Goal: Transaction & Acquisition: Purchase product/service

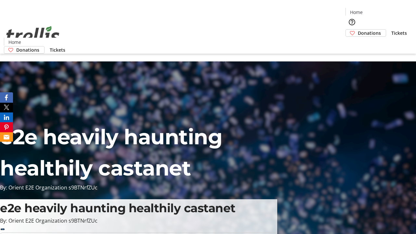
click at [391, 30] on span "Tickets" at bounding box center [399, 33] width 16 height 7
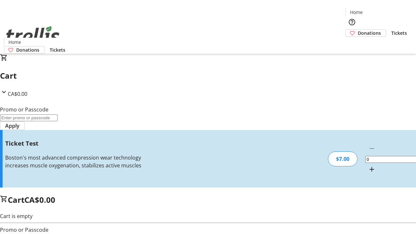
click at [368, 165] on mat-icon "Increment by one" at bounding box center [372, 169] width 8 height 8
type input "1"
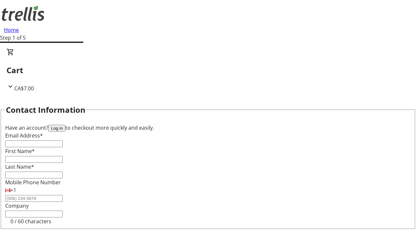
click at [65, 125] on button "Log in" at bounding box center [56, 128] width 17 height 7
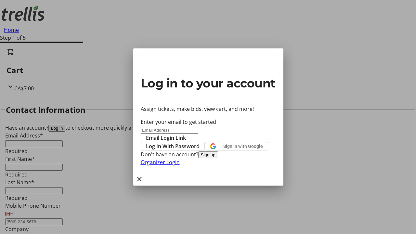
click at [200, 142] on span "Log In With Password" at bounding box center [173, 146] width 54 height 8
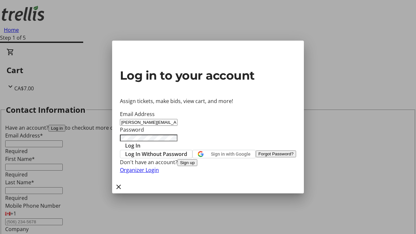
type input "[PERSON_NAME][EMAIL_ADDRESS][DOMAIN_NAME]"
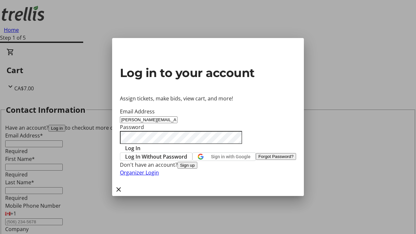
click at [140, 144] on span "Log In" at bounding box center [132, 148] width 15 height 8
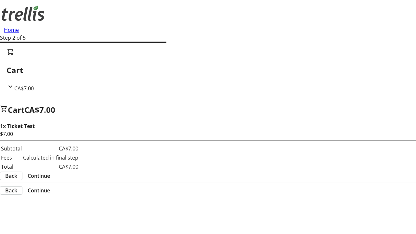
click at [50, 172] on span "Continue" at bounding box center [39, 176] width 22 height 8
